Goal: Information Seeking & Learning: Understand process/instructions

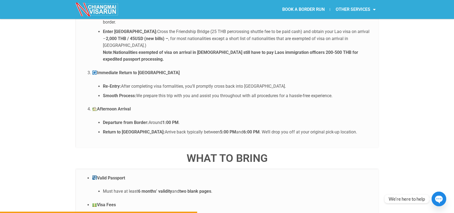
scroll to position [1171, 0]
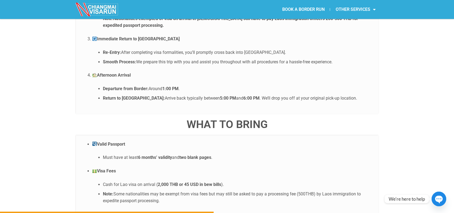
drag, startPoint x: 269, startPoint y: 166, endPoint x: 297, endPoint y: 166, distance: 27.0
click at [297, 190] on li "Note: Some nationalities may be exempt from visa fees but may still be asked to…" at bounding box center [238, 197] width 270 height 14
copy li "processing fee"
click at [160, 190] on li "Note: Some nationalities may be exempt from visa fees but may still be asked to…" at bounding box center [238, 197] width 270 height 14
copy li "expedite passport processing."
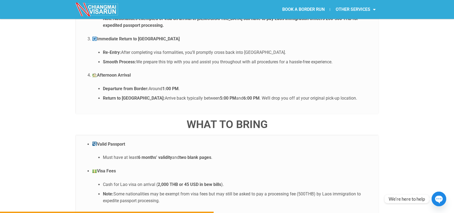
drag, startPoint x: 161, startPoint y: 175, endPoint x: 99, endPoint y: 174, distance: 62.2
click at [99, 181] on ul "Cash for Lao visa on arrival ( 2,000 THB or 45 USD in bew bills ). Note: Some n…" at bounding box center [232, 192] width 281 height 23
